Goal: Information Seeking & Learning: Check status

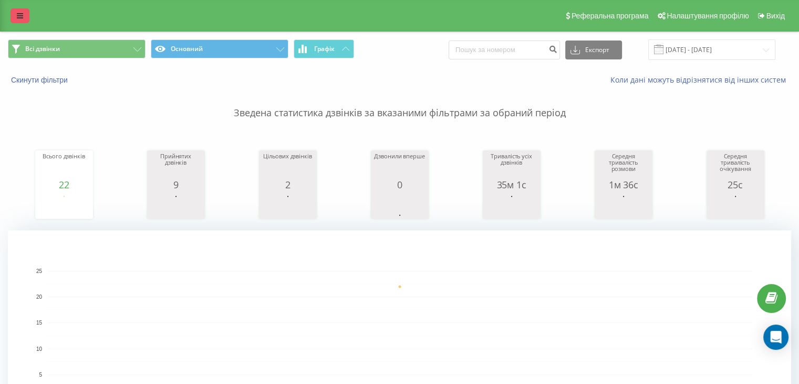
click at [25, 14] on link at bounding box center [20, 15] width 19 height 15
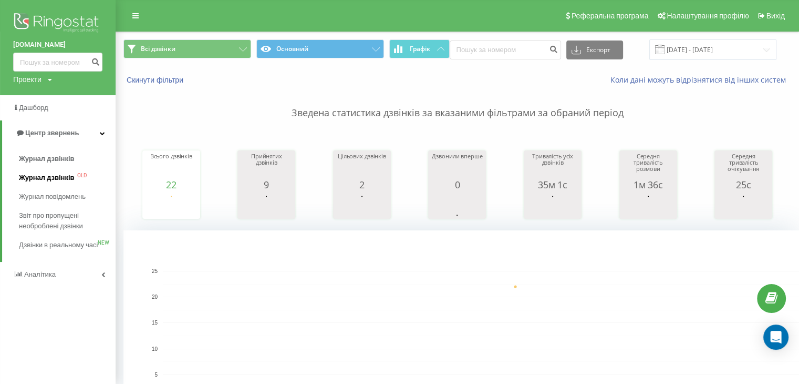
click at [50, 174] on span "Журнал дзвінків" at bounding box center [47, 177] width 56 height 11
click at [50, 157] on span "Журнал дзвінків" at bounding box center [47, 158] width 56 height 11
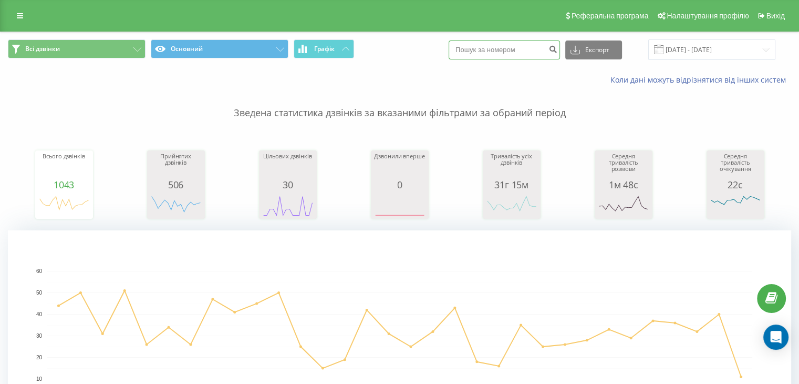
click at [517, 51] on input at bounding box center [504, 49] width 111 height 19
paste input "068 755 4788"
type input "068 755 4788"
click at [558, 49] on icon "submit" at bounding box center [553, 48] width 9 height 6
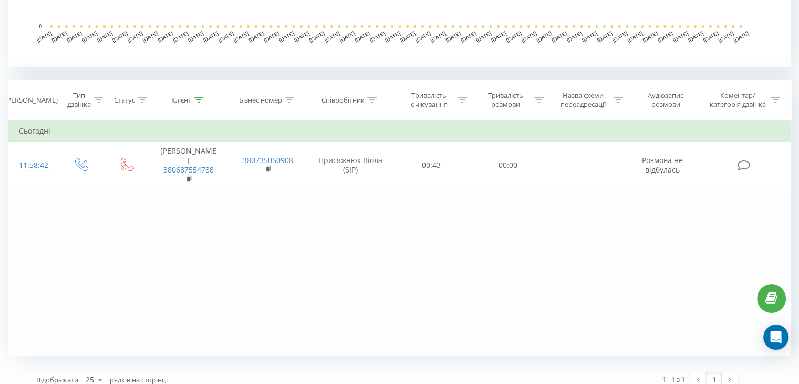
scroll to position [374, 0]
